Goal: Task Accomplishment & Management: Use online tool/utility

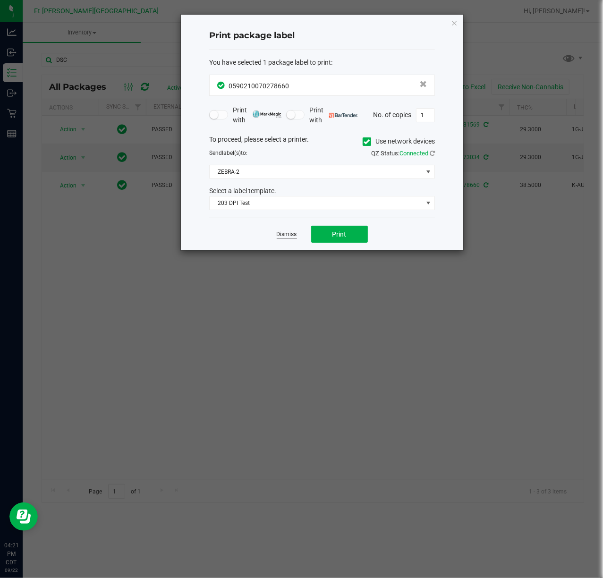
click at [288, 235] on link "Dismiss" at bounding box center [287, 234] width 20 height 8
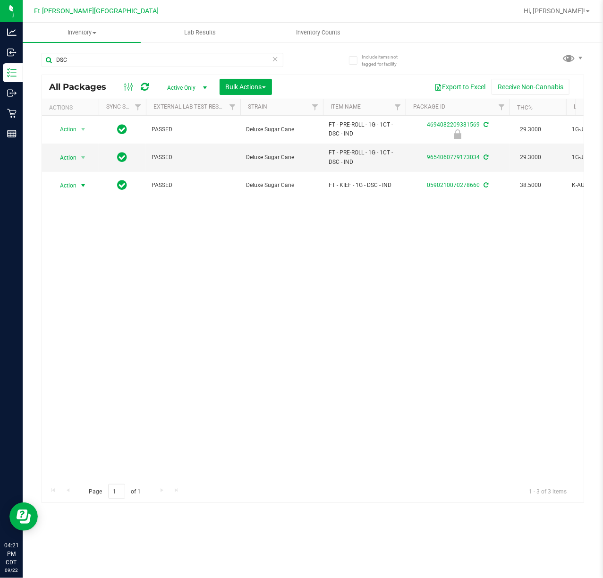
click at [307, 342] on div "Action Action Edit attributes Global inventory Locate package Package audit log…" at bounding box center [312, 298] width 541 height 364
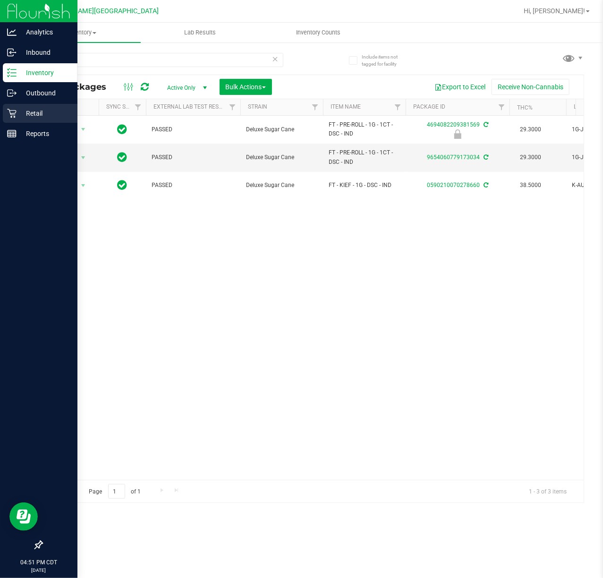
click at [20, 117] on p "Retail" at bounding box center [45, 113] width 57 height 11
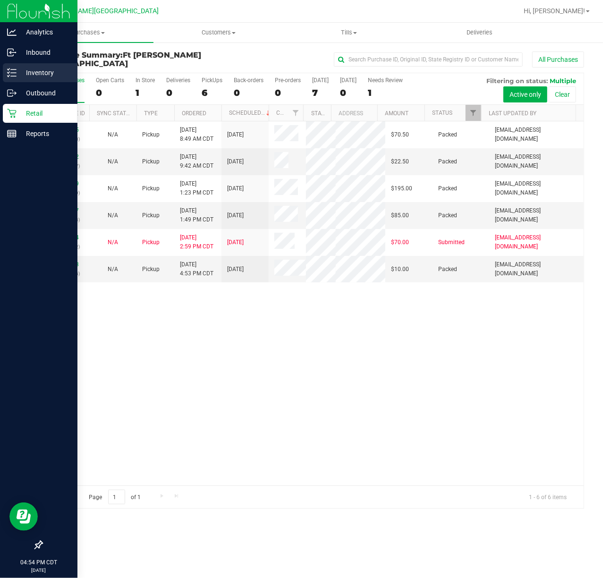
click at [10, 70] on icon at bounding box center [11, 72] width 9 height 9
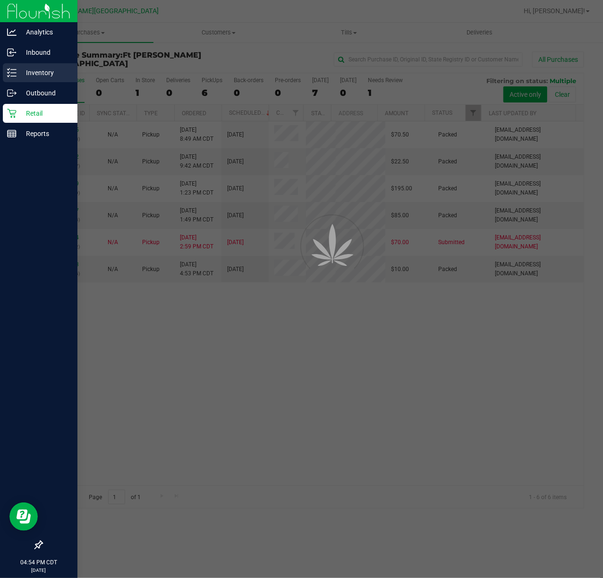
click at [10, 70] on icon at bounding box center [11, 72] width 9 height 9
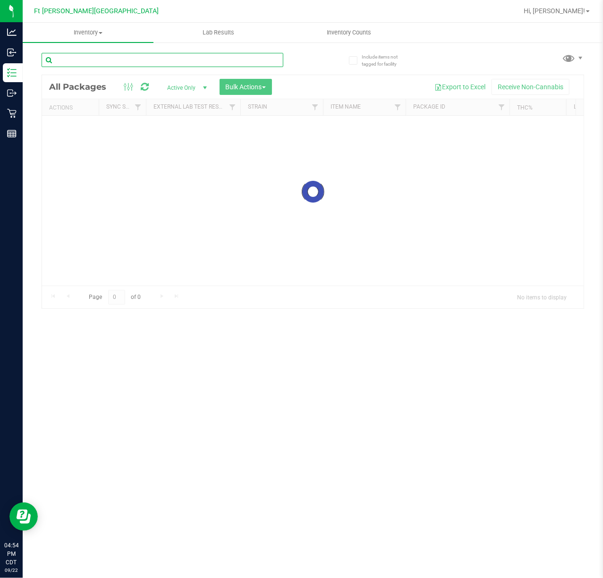
click at [182, 59] on input "text" at bounding box center [163, 60] width 242 height 14
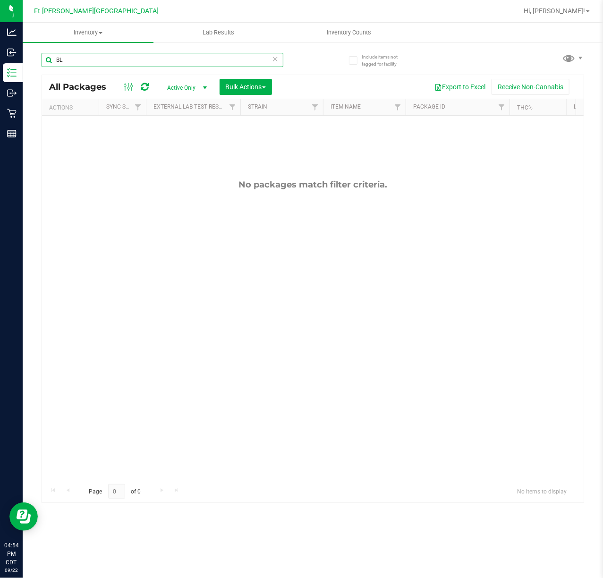
type input "B"
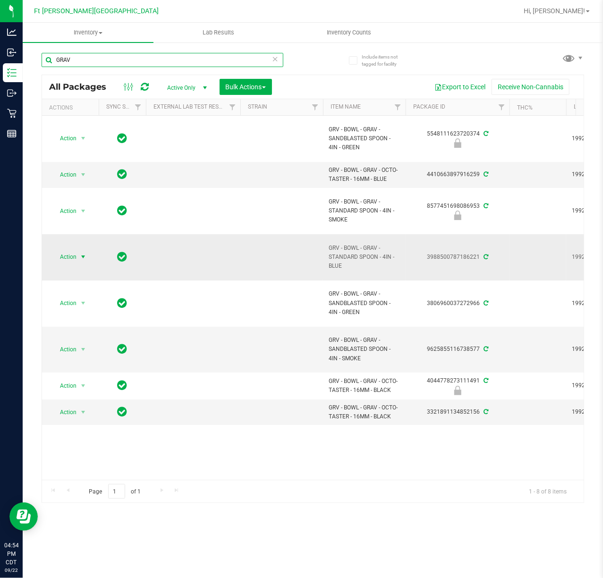
type input "GRAV"
click at [72, 259] on span "Action" at bounding box center [63, 256] width 25 height 13
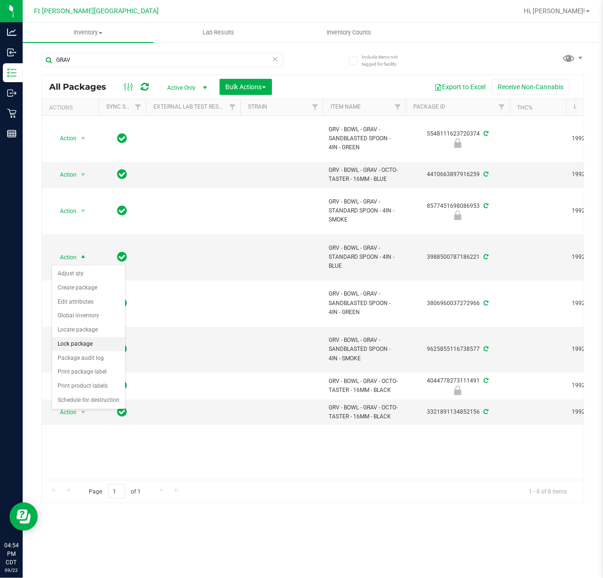
click at [80, 347] on li "Lock package" at bounding box center [88, 344] width 73 height 14
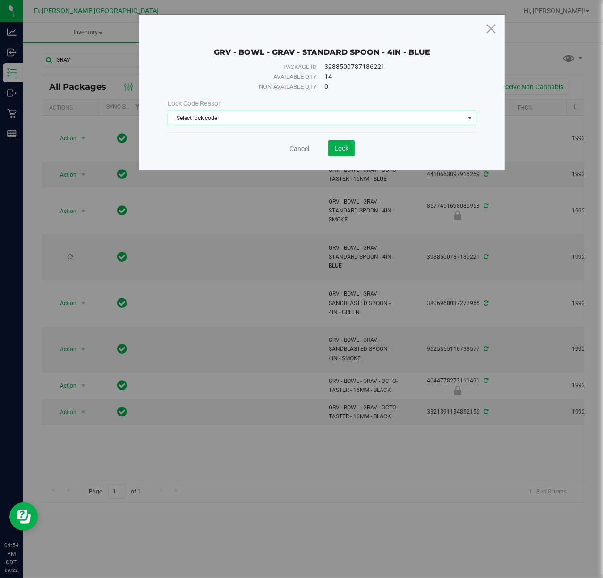
drag, startPoint x: 323, startPoint y: 117, endPoint x: 289, endPoint y: 146, distance: 44.5
click at [323, 118] on span "Select lock code" at bounding box center [315, 117] width 295 height 13
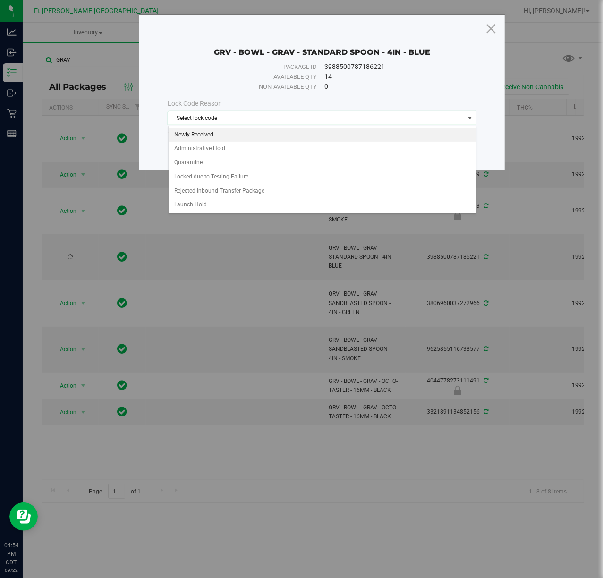
click at [222, 137] on li "Newly Received" at bounding box center [322, 135] width 307 height 14
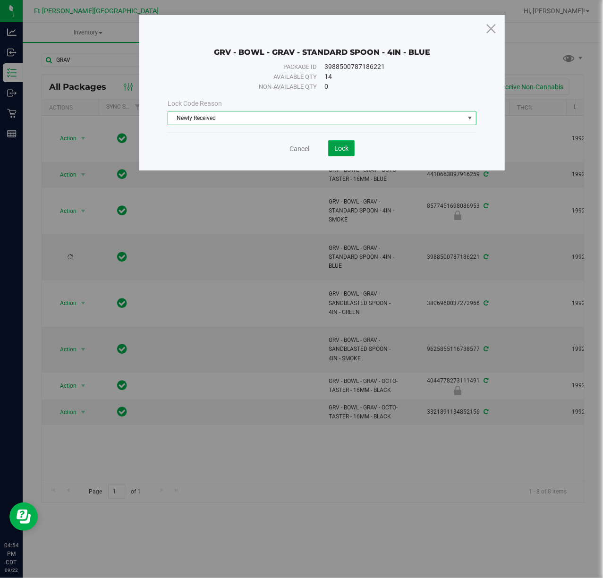
click at [339, 148] on span "Lock" at bounding box center [341, 148] width 14 height 8
